Goal: Book appointment/travel/reservation

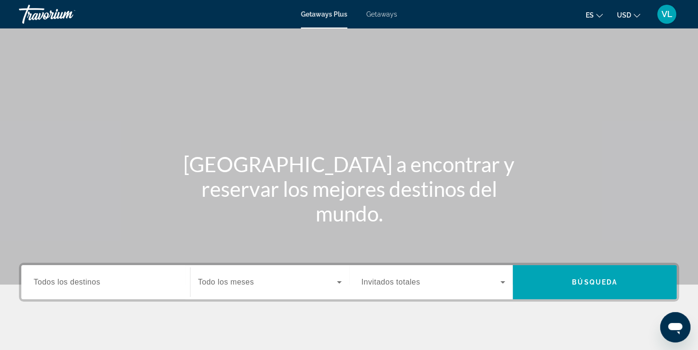
scroll to position [95, 0]
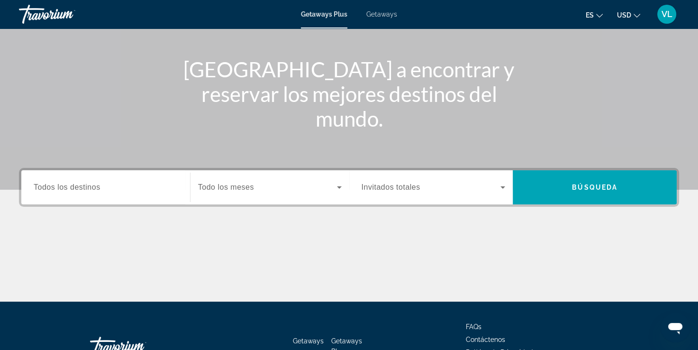
click at [222, 189] on span "Todo los meses" at bounding box center [226, 187] width 56 height 8
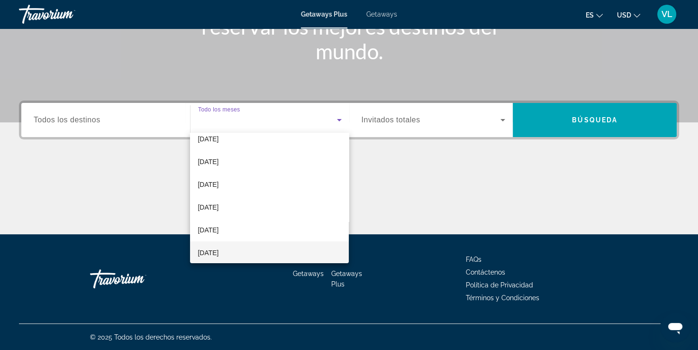
scroll to position [47, 0]
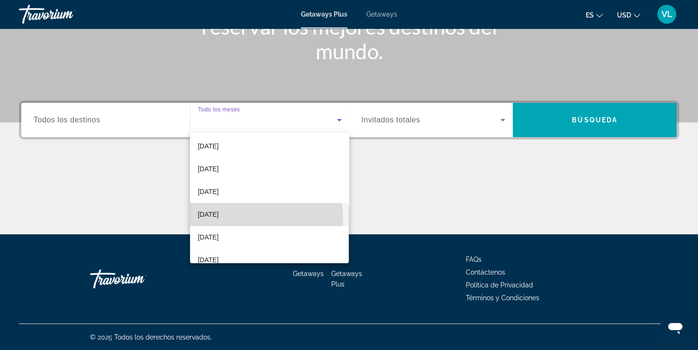
click at [218, 218] on span "[DATE]" at bounding box center [208, 213] width 21 height 11
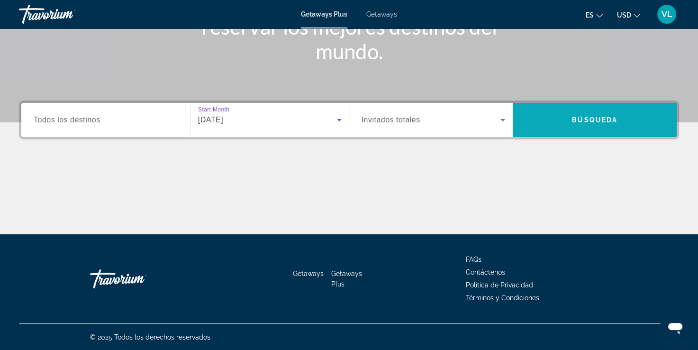
click at [545, 126] on span "Search widget" at bounding box center [594, 119] width 164 height 23
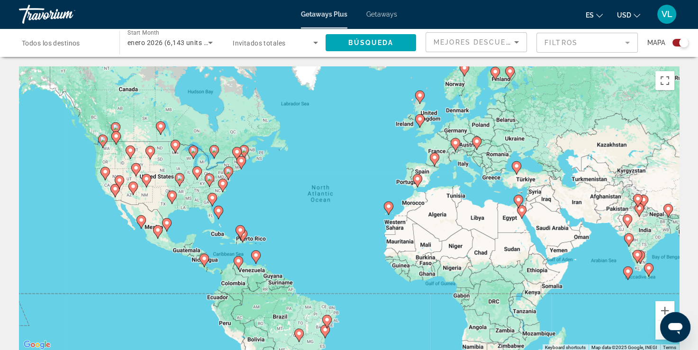
click at [211, 220] on div "To activate drag with keyboard, press Alt + Enter. Once in keyboard drag state,…" at bounding box center [349, 208] width 660 height 284
click at [661, 87] on button "Toggle fullscreen view" at bounding box center [664, 80] width 19 height 19
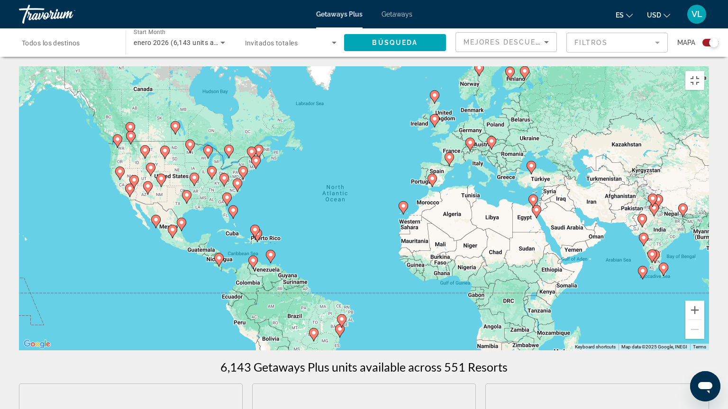
click at [235, 209] on image "Main content" at bounding box center [233, 210] width 6 height 6
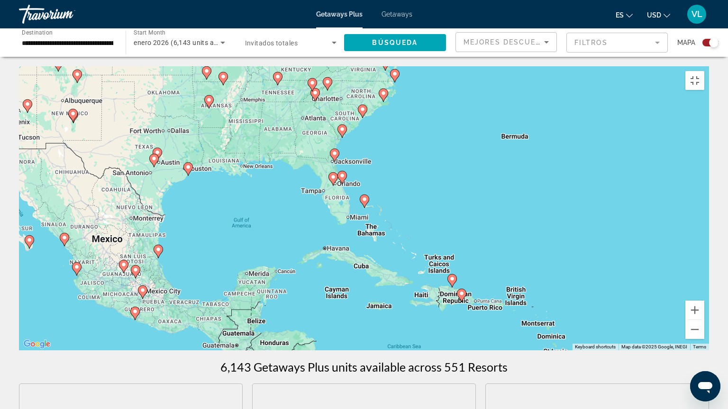
click at [343, 174] on image "Main content" at bounding box center [342, 176] width 6 height 6
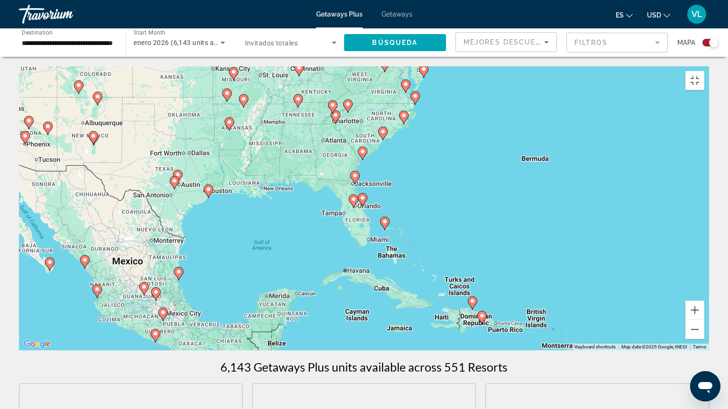
click at [363, 196] on image "Main content" at bounding box center [363, 198] width 6 height 6
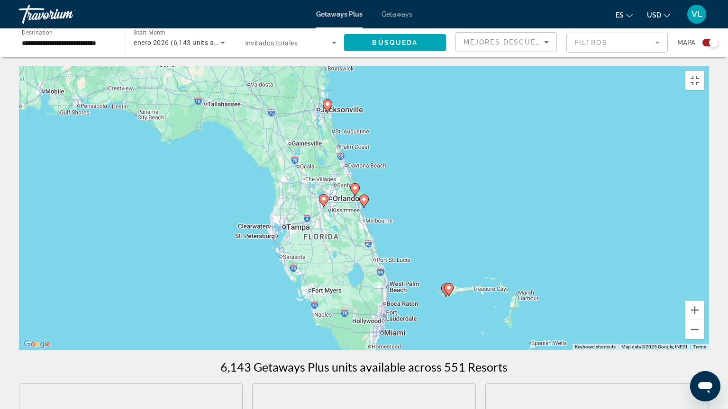
click at [363, 197] on image "Main content" at bounding box center [364, 200] width 6 height 6
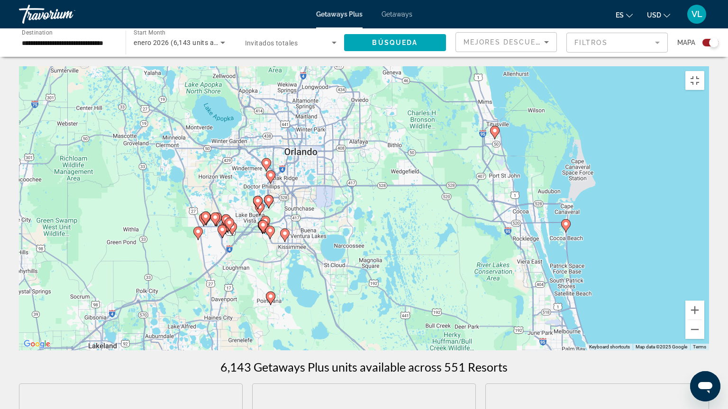
drag, startPoint x: 193, startPoint y: 235, endPoint x: 401, endPoint y: 261, distance: 210.1
click at [401, 261] on div "To activate drag with keyboard, press Alt + Enter. Once in keyboard drag state,…" at bounding box center [364, 208] width 690 height 284
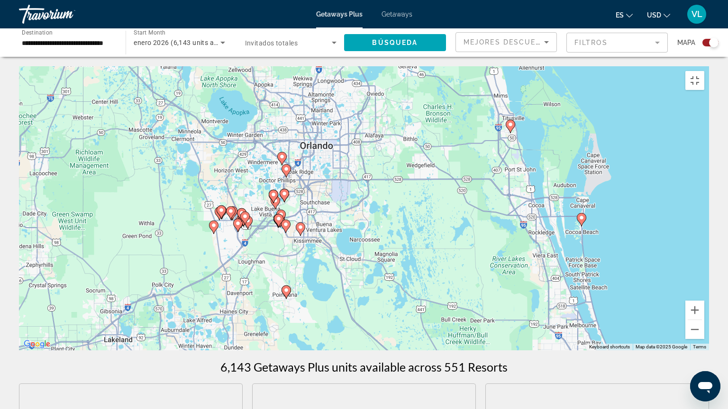
drag, startPoint x: 285, startPoint y: 266, endPoint x: 299, endPoint y: 258, distance: 15.7
click at [299, 258] on div "To activate drag with keyboard, press Alt + Enter. Once in keyboard drag state,…" at bounding box center [364, 208] width 690 height 284
click at [301, 225] on image "Main content" at bounding box center [300, 228] width 6 height 6
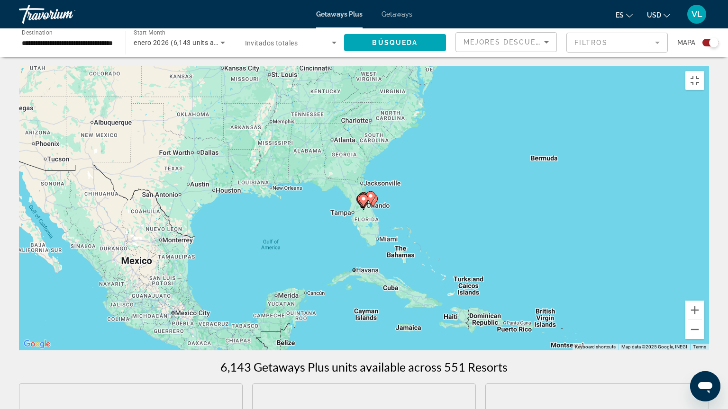
click at [362, 196] on image "Main content" at bounding box center [363, 199] width 6 height 6
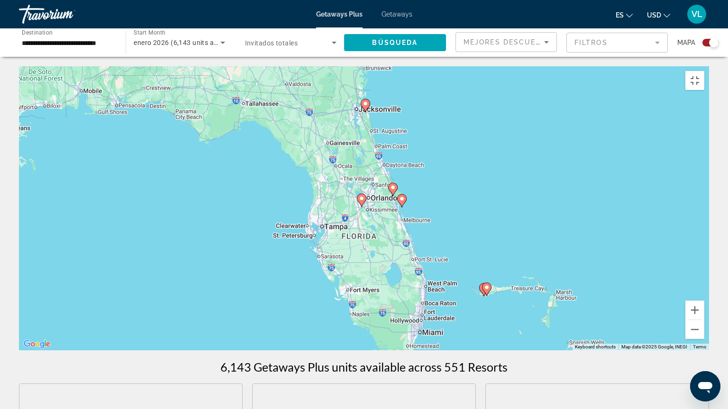
click at [362, 205] on div "To activate drag with keyboard, press Alt + Enter. Once in keyboard drag state,…" at bounding box center [364, 208] width 690 height 284
click at [362, 197] on image "Main content" at bounding box center [362, 199] width 6 height 6
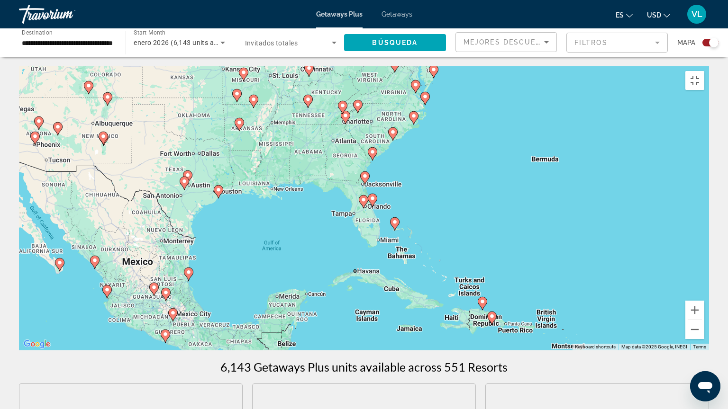
click at [363, 203] on icon "Main content" at bounding box center [363, 202] width 9 height 12
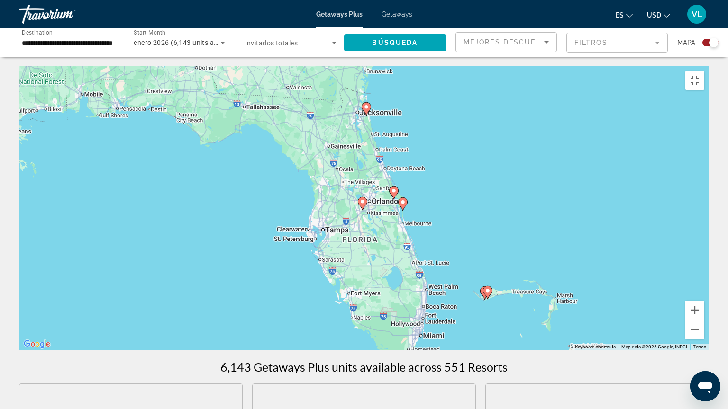
click at [363, 199] on image "Main content" at bounding box center [363, 202] width 6 height 6
type input "**********"
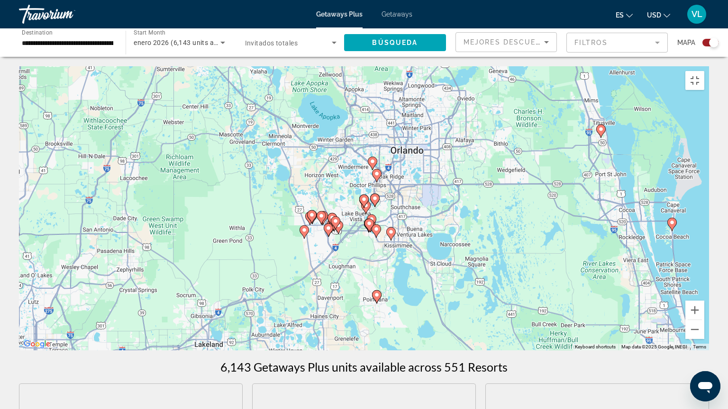
click at [363, 197] on image "Main content" at bounding box center [364, 200] width 6 height 6
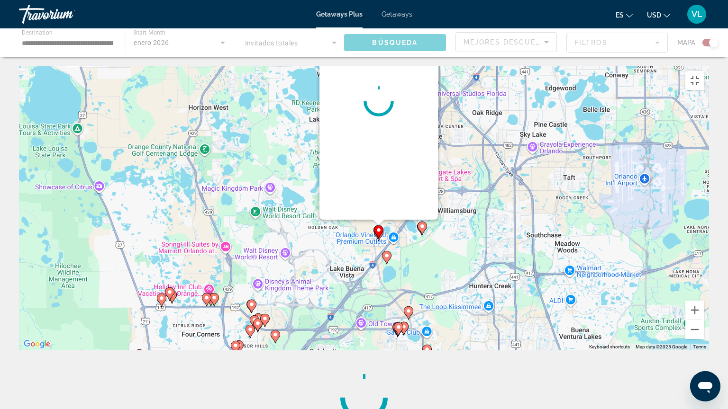
drag, startPoint x: 271, startPoint y: 335, endPoint x: 287, endPoint y: 286, distance: 51.7
click at [287, 286] on div "To activate drag with keyboard, press Alt + Enter. Once in keyboard drag state,…" at bounding box center [364, 208] width 690 height 284
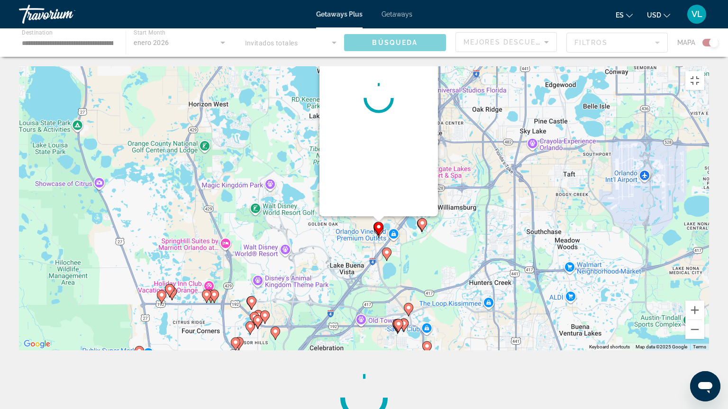
click at [252, 298] on image "Main content" at bounding box center [252, 301] width 6 height 6
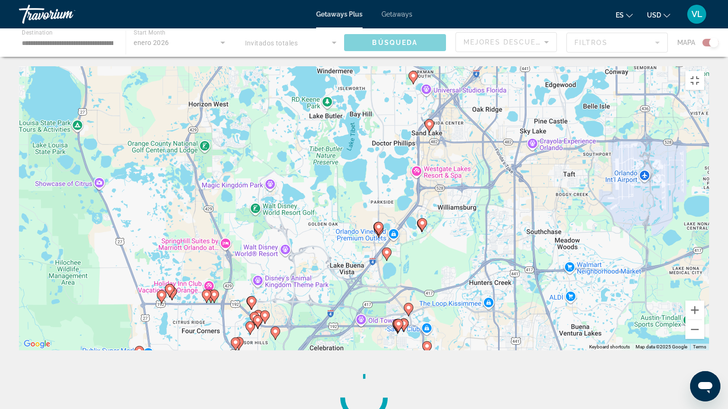
click at [252, 298] on image "Main content" at bounding box center [252, 301] width 6 height 6
click at [264, 313] on image "Main content" at bounding box center [265, 316] width 6 height 6
click at [422, 220] on image "Main content" at bounding box center [422, 223] width 6 height 6
click at [378, 224] on image "Main content" at bounding box center [379, 227] width 6 height 6
click at [387, 250] on image "Main content" at bounding box center [387, 253] width 6 height 6
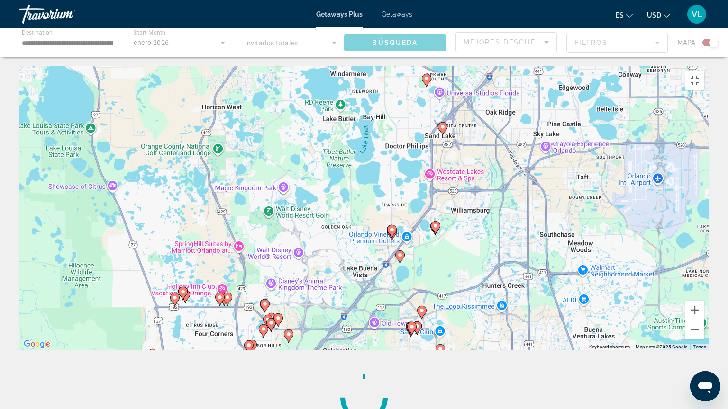
drag, startPoint x: 381, startPoint y: 275, endPoint x: 395, endPoint y: 274, distance: 13.3
click at [395, 274] on div "To activate drag with keyboard, press Alt + Enter. Once in keyboard drag state,…" at bounding box center [364, 208] width 690 height 284
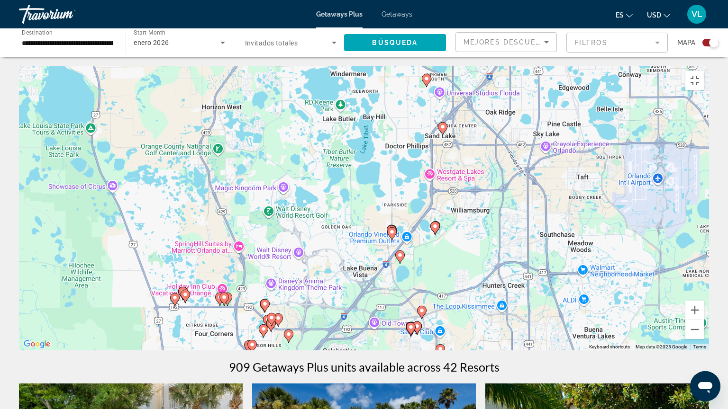
click at [391, 229] on image "Main content" at bounding box center [392, 232] width 6 height 6
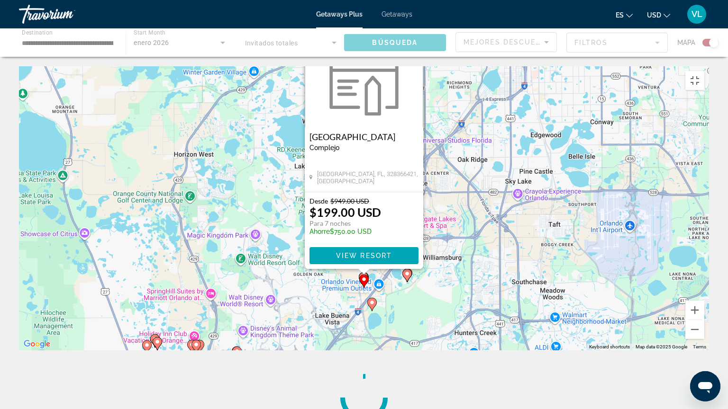
click at [419, 33] on button "Close" at bounding box center [415, 40] width 14 height 14
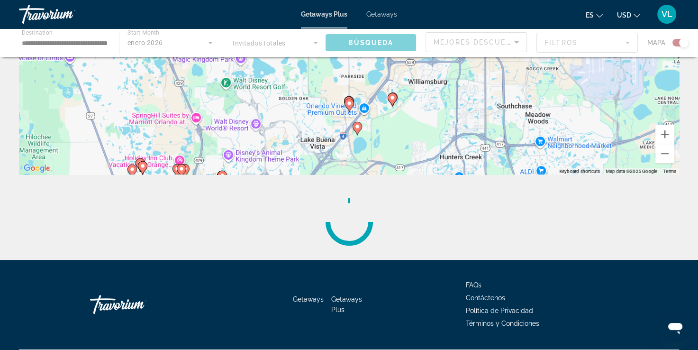
scroll to position [202, 0]
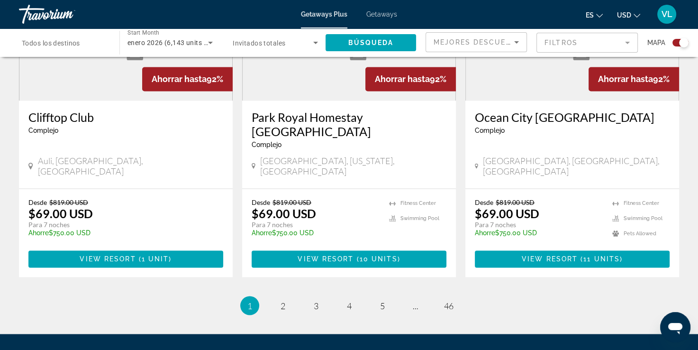
scroll to position [1477, 0]
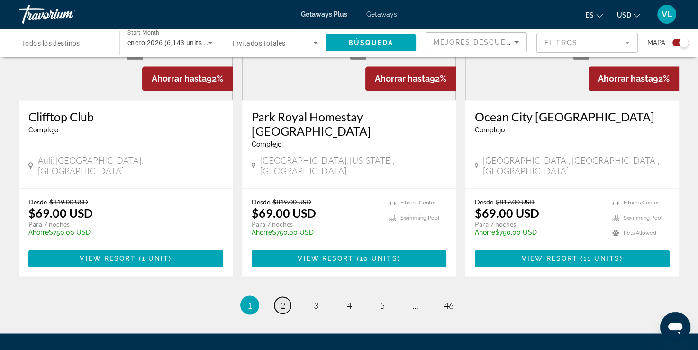
click at [282, 299] on span "2" at bounding box center [282, 304] width 5 height 10
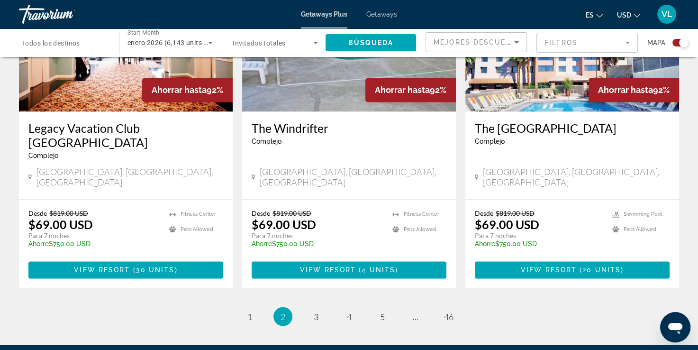
scroll to position [1395, 0]
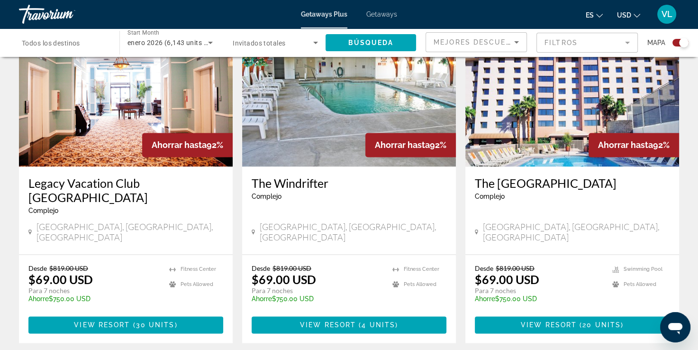
click at [253, 43] on span "Invitados totales" at bounding box center [259, 43] width 53 height 8
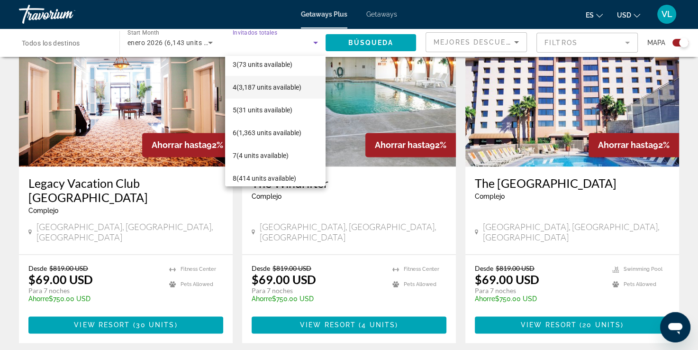
scroll to position [127, 0]
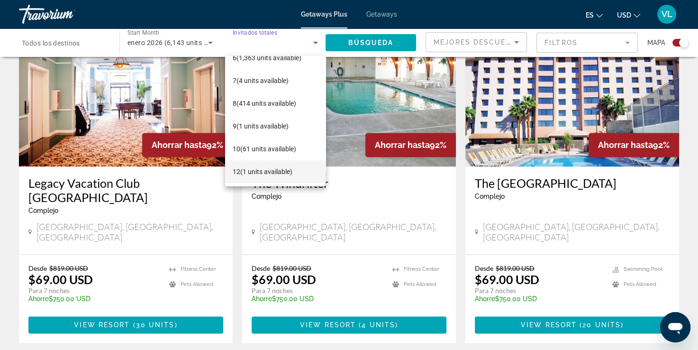
click at [257, 173] on span "12 (1 units available)" at bounding box center [263, 171] width 60 height 11
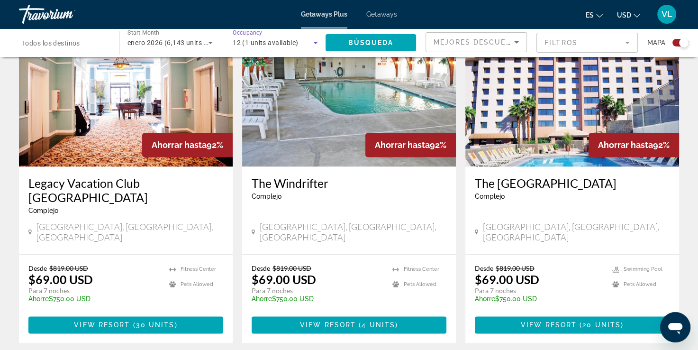
click at [181, 45] on span "enero 2026 (6,143 units available)" at bounding box center [180, 43] width 107 height 8
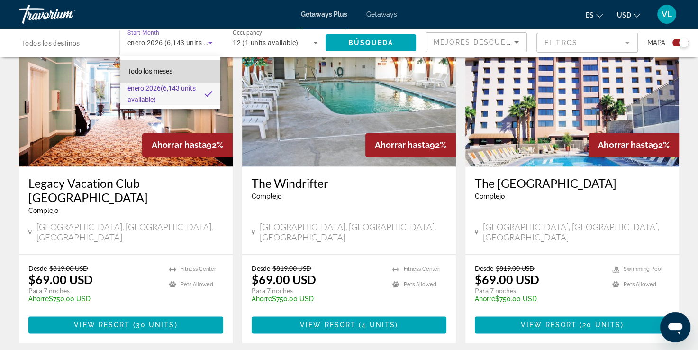
click at [166, 73] on span "Todo los meses" at bounding box center [149, 71] width 45 height 8
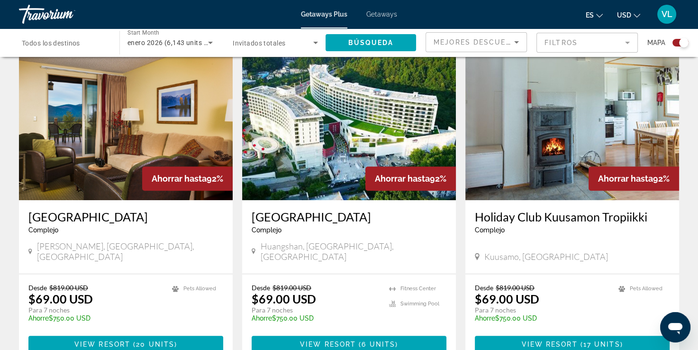
scroll to position [616, 0]
